Goal: Transaction & Acquisition: Purchase product/service

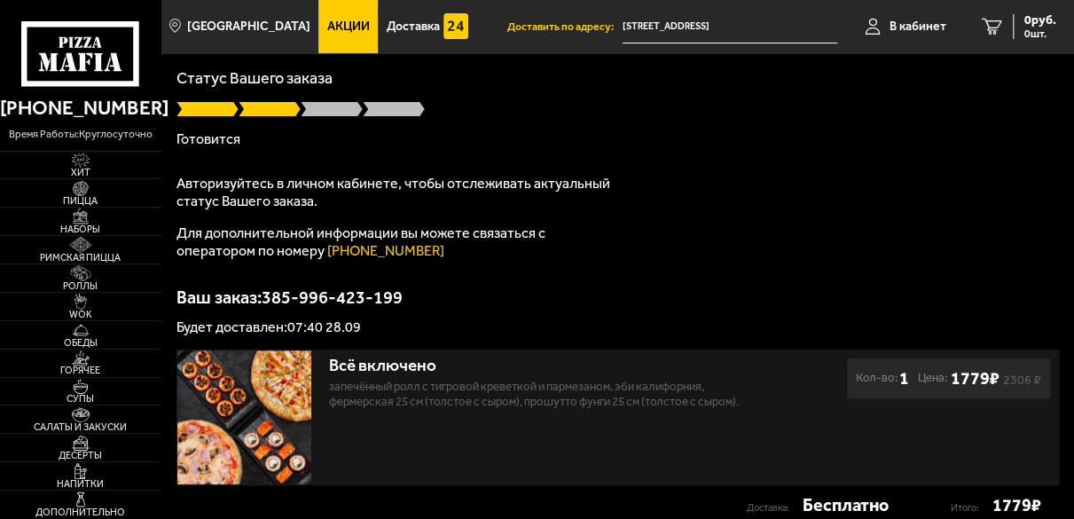
scroll to position [92, 0]
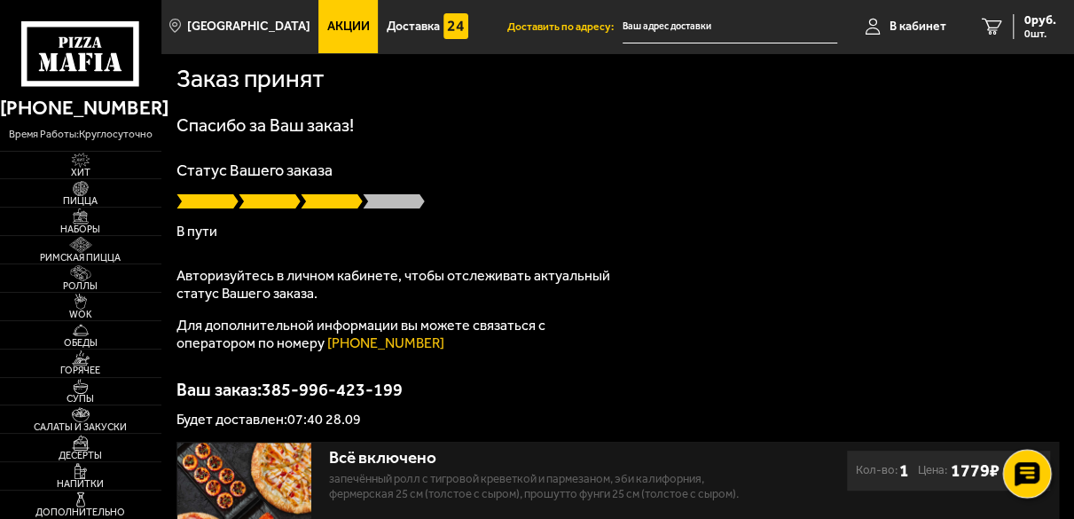
click at [1022, 472] on icon at bounding box center [1027, 473] width 26 height 25
